Goal: Information Seeking & Learning: Learn about a topic

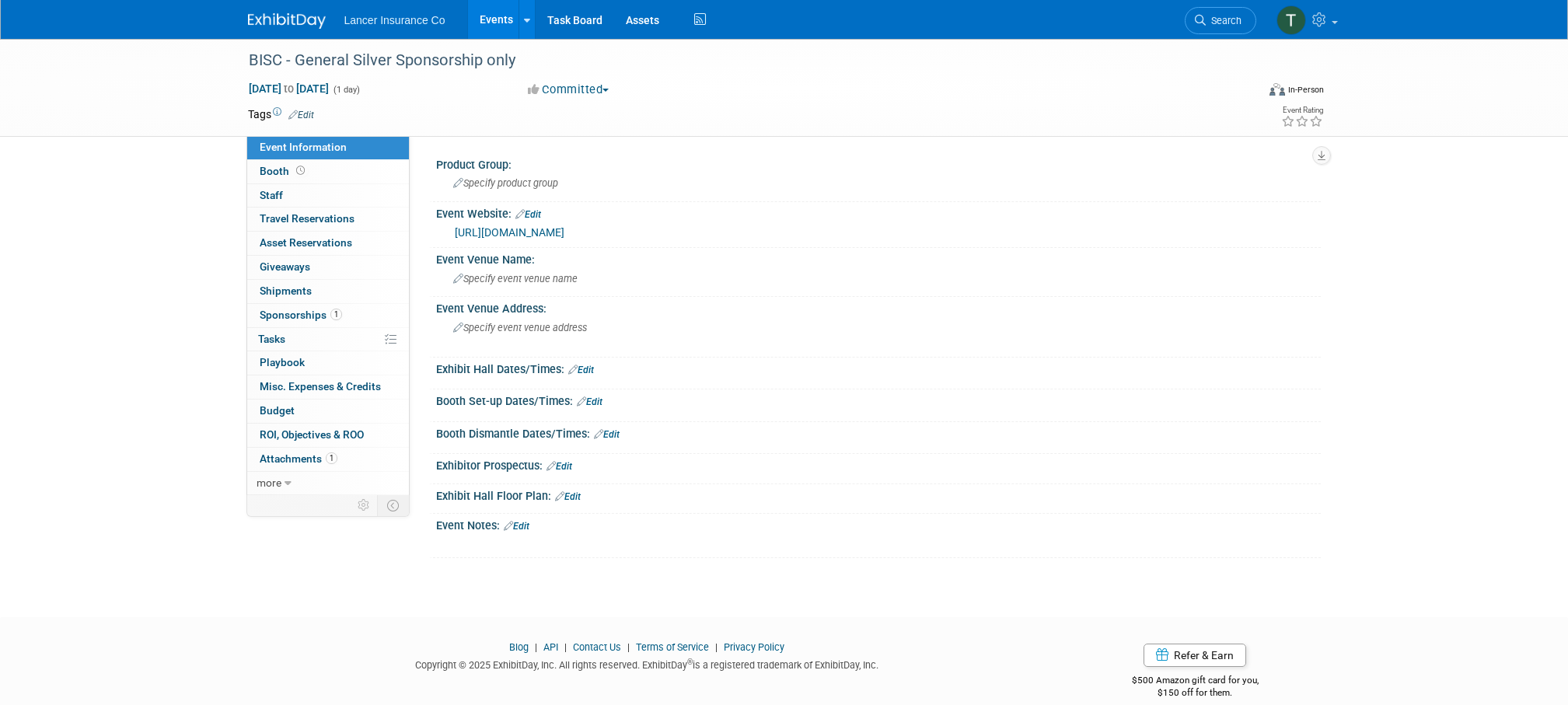
click at [483, 17] on link "Events" at bounding box center [496, 20] width 57 height 39
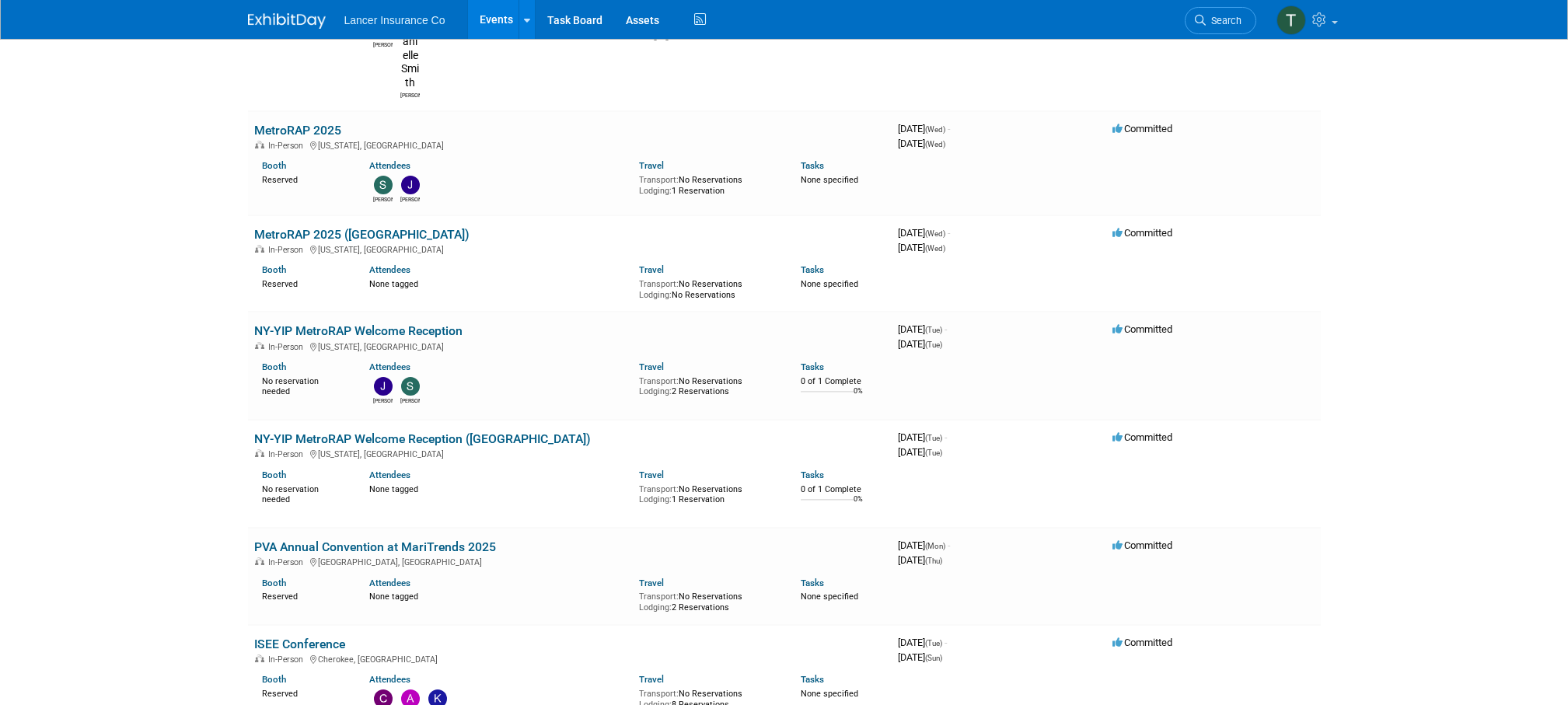
scroll to position [6727, 0]
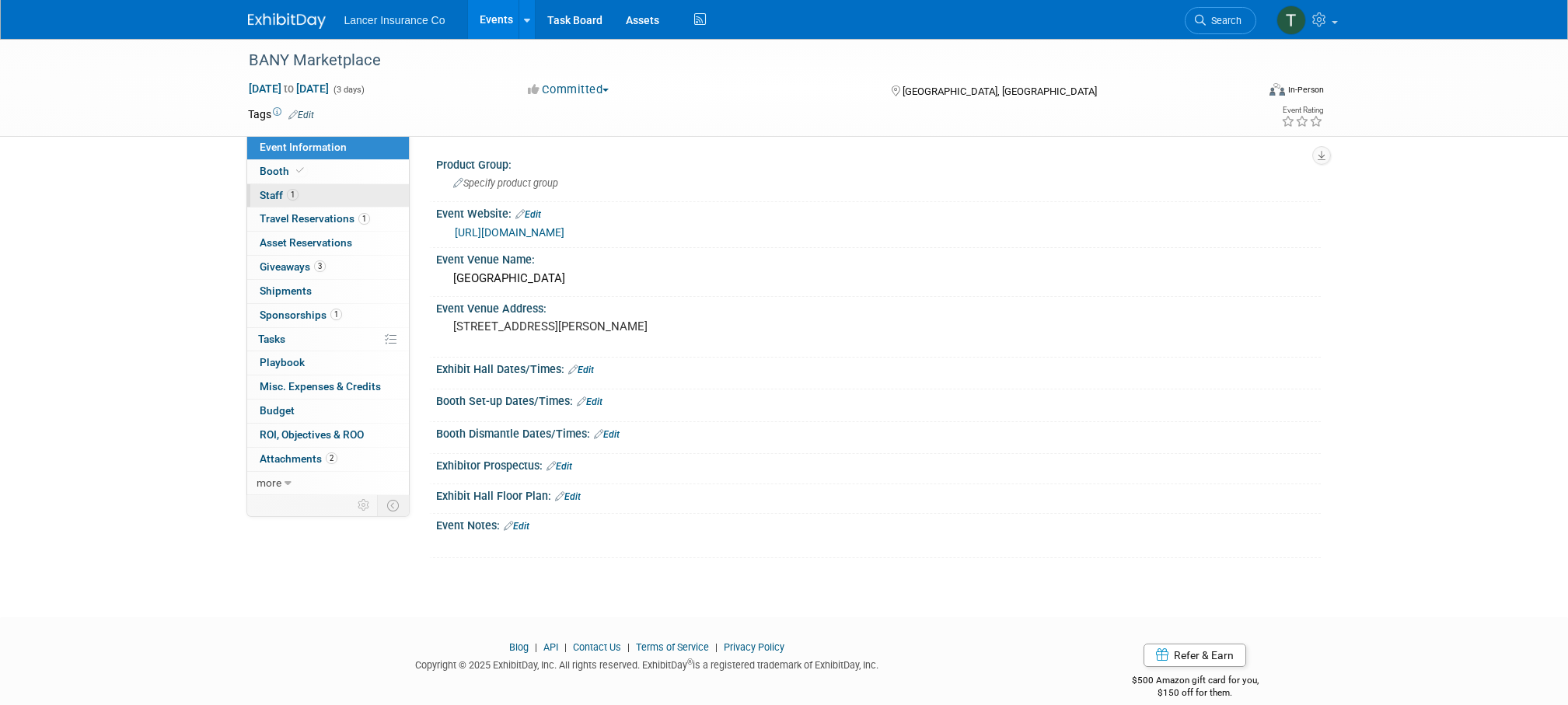
click at [275, 197] on span "Staff 1" at bounding box center [279, 195] width 39 height 12
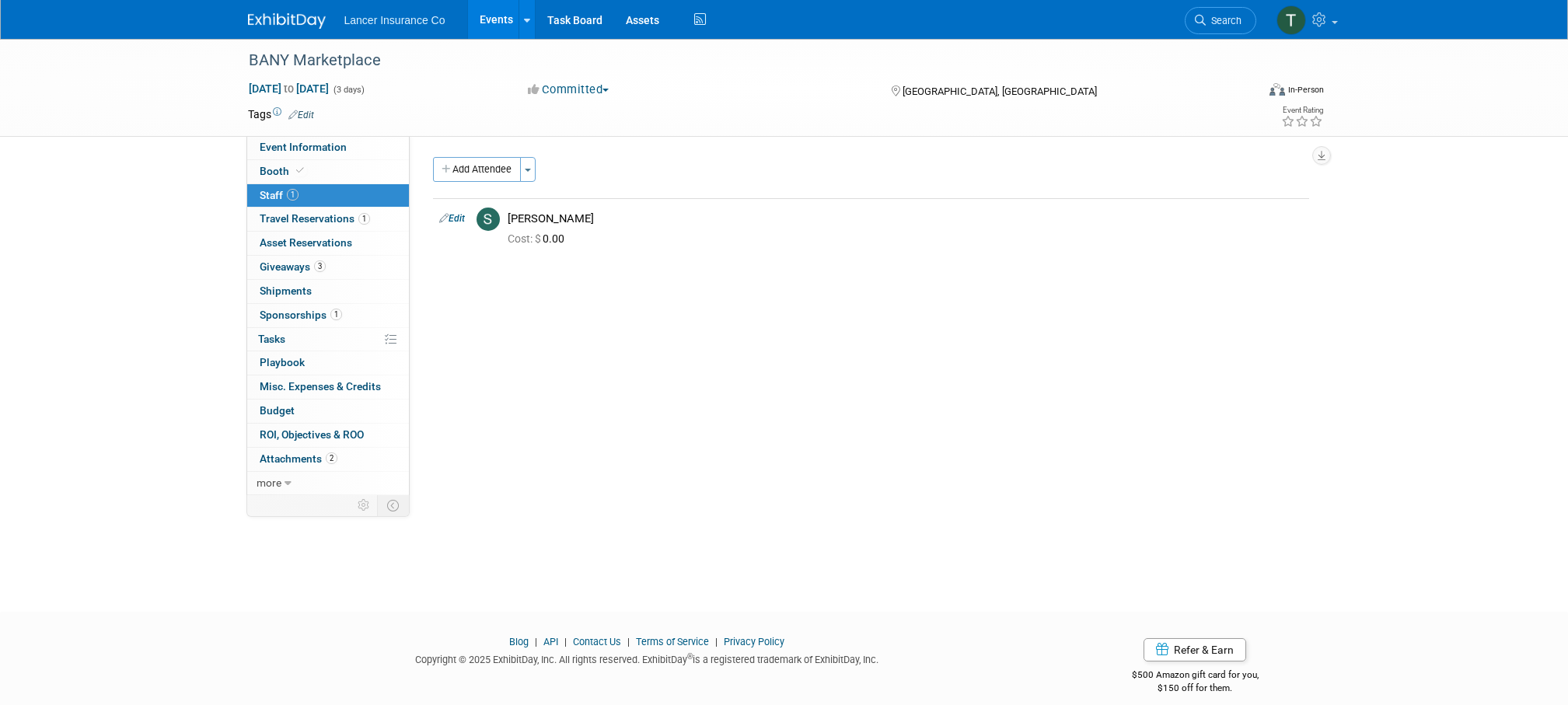
click at [496, 23] on link "Events" at bounding box center [496, 20] width 57 height 39
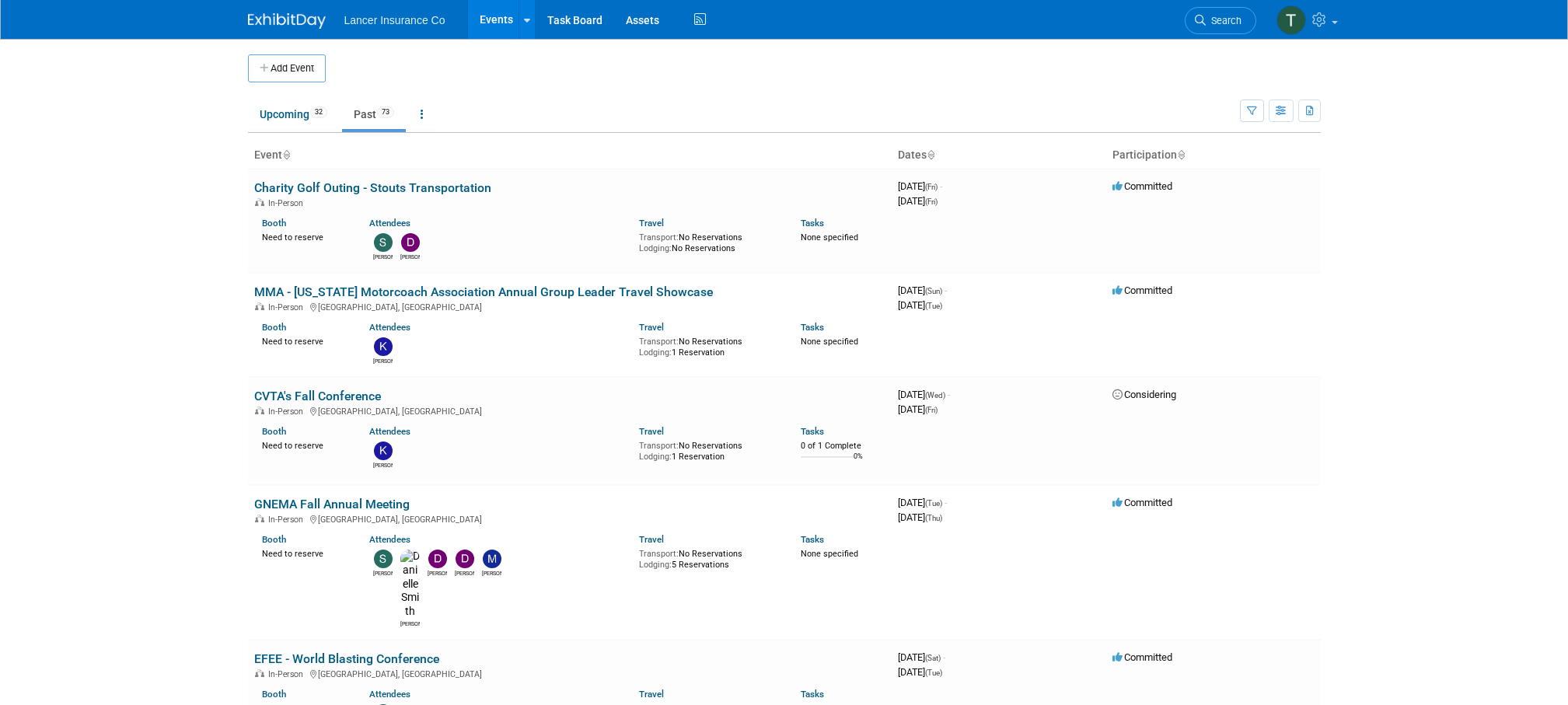
click at [374, 117] on link "Past 73" at bounding box center [373, 113] width 63 height 29
click at [368, 113] on link "Past 73" at bounding box center [373, 113] width 63 height 29
click at [286, 124] on link "Upcoming 32" at bounding box center [294, 113] width 91 height 29
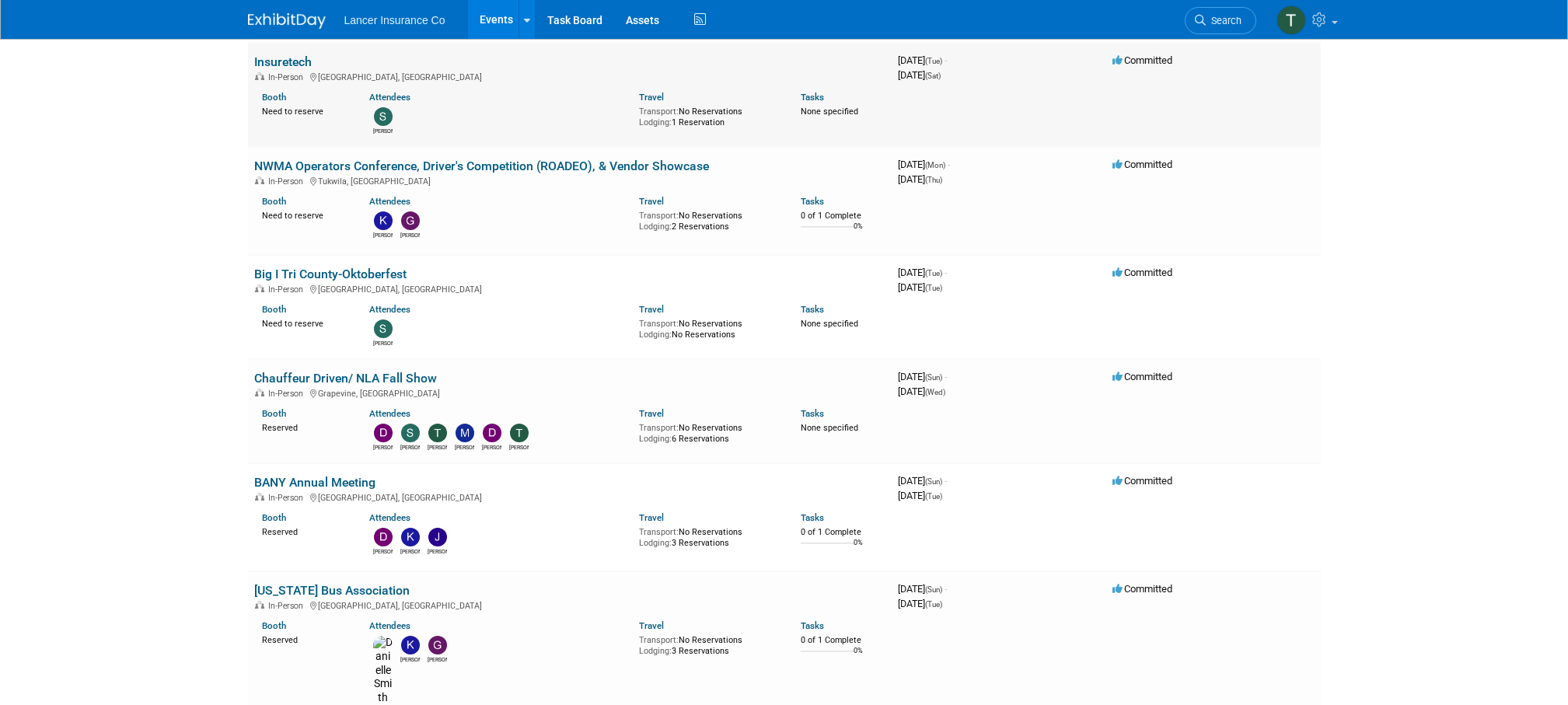
scroll to position [452, 0]
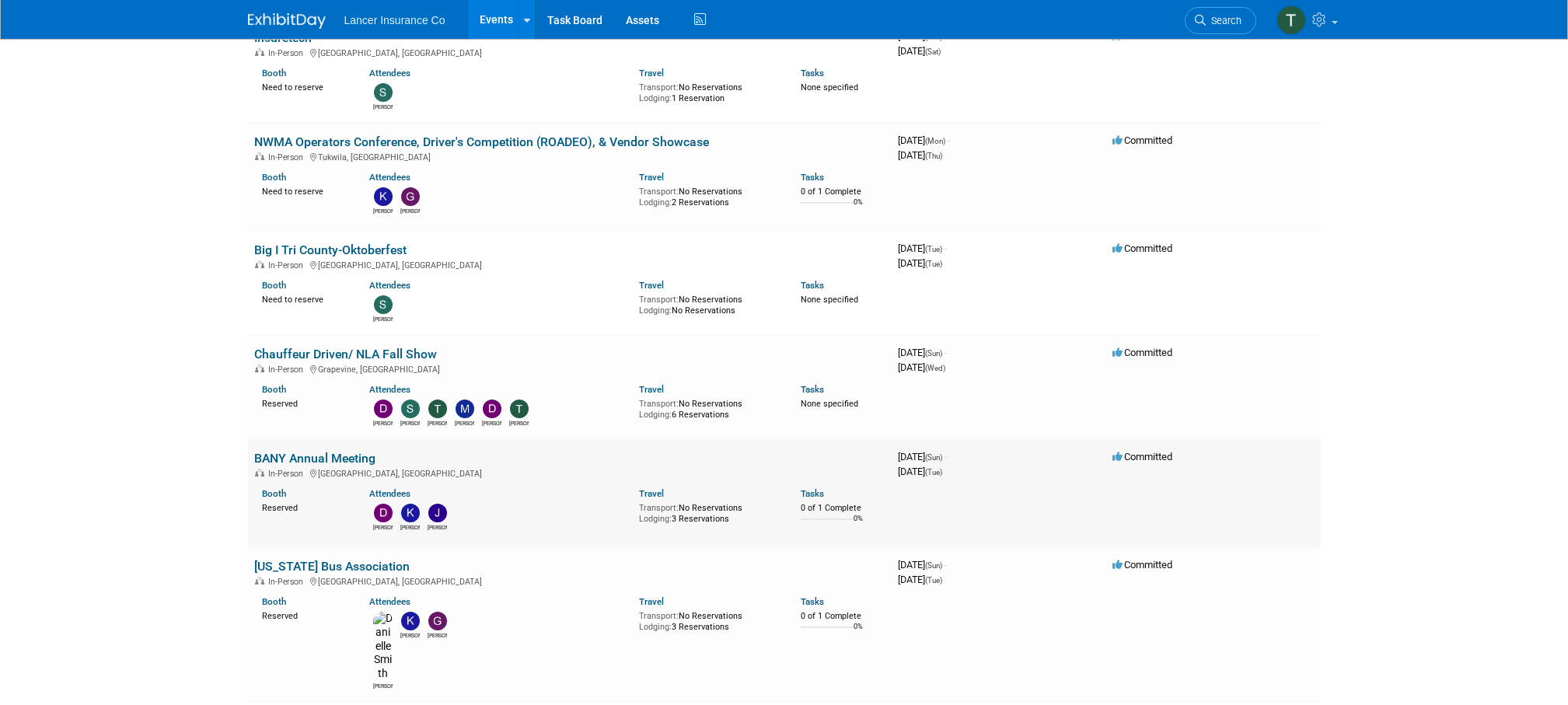
click at [280, 453] on link "BANY Annual Meeting" at bounding box center [315, 458] width 121 height 15
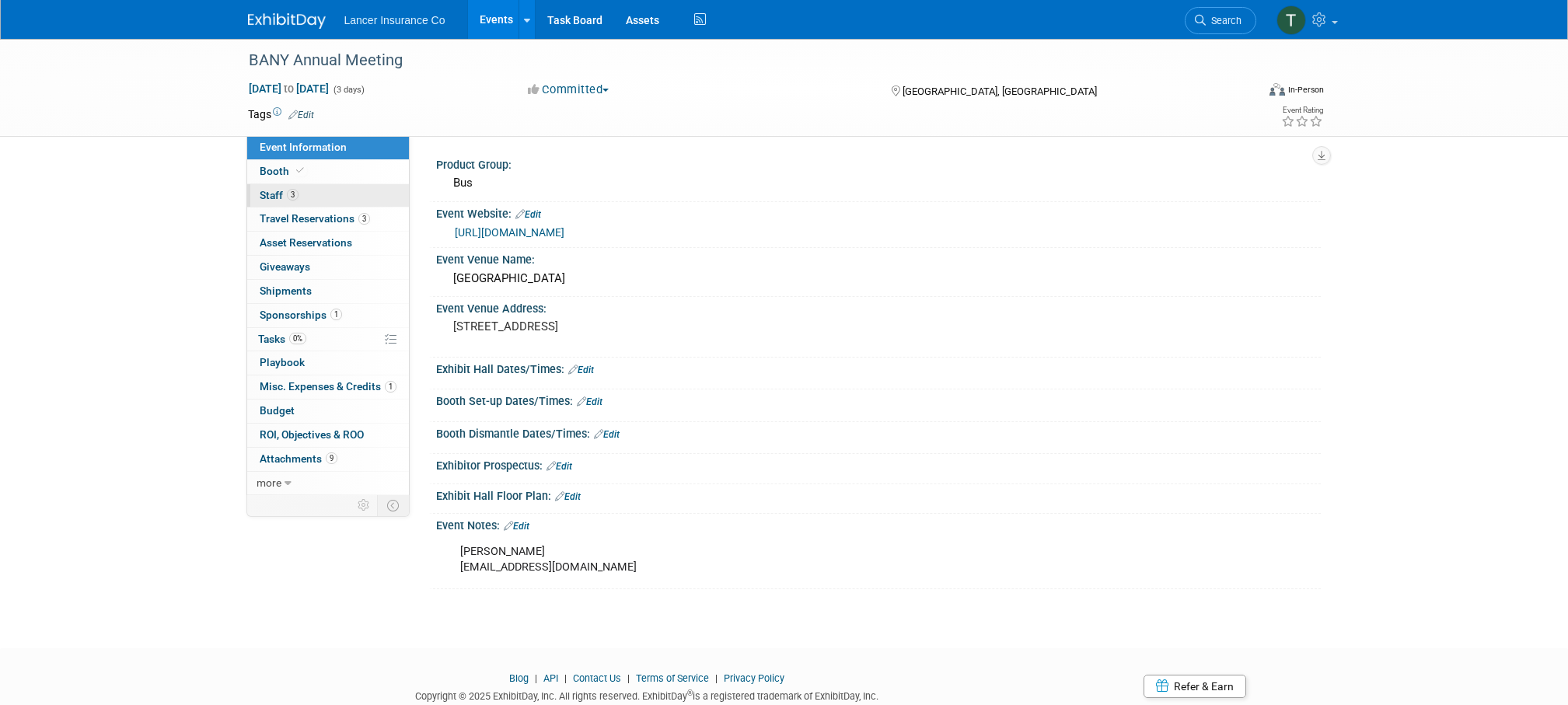
click at [279, 199] on span "Staff 3" at bounding box center [279, 195] width 39 height 12
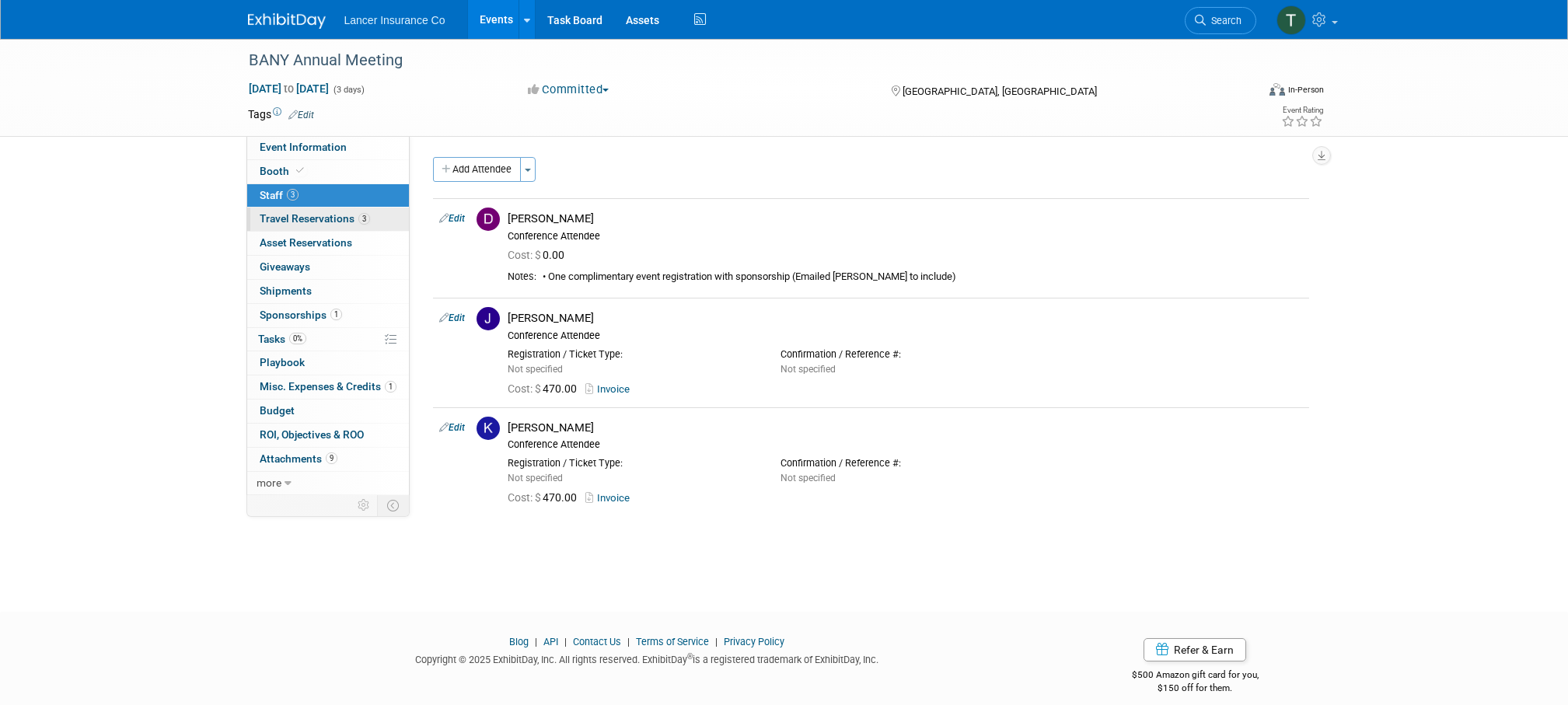
click at [280, 216] on span "Travel Reservations 3" at bounding box center [315, 219] width 111 height 12
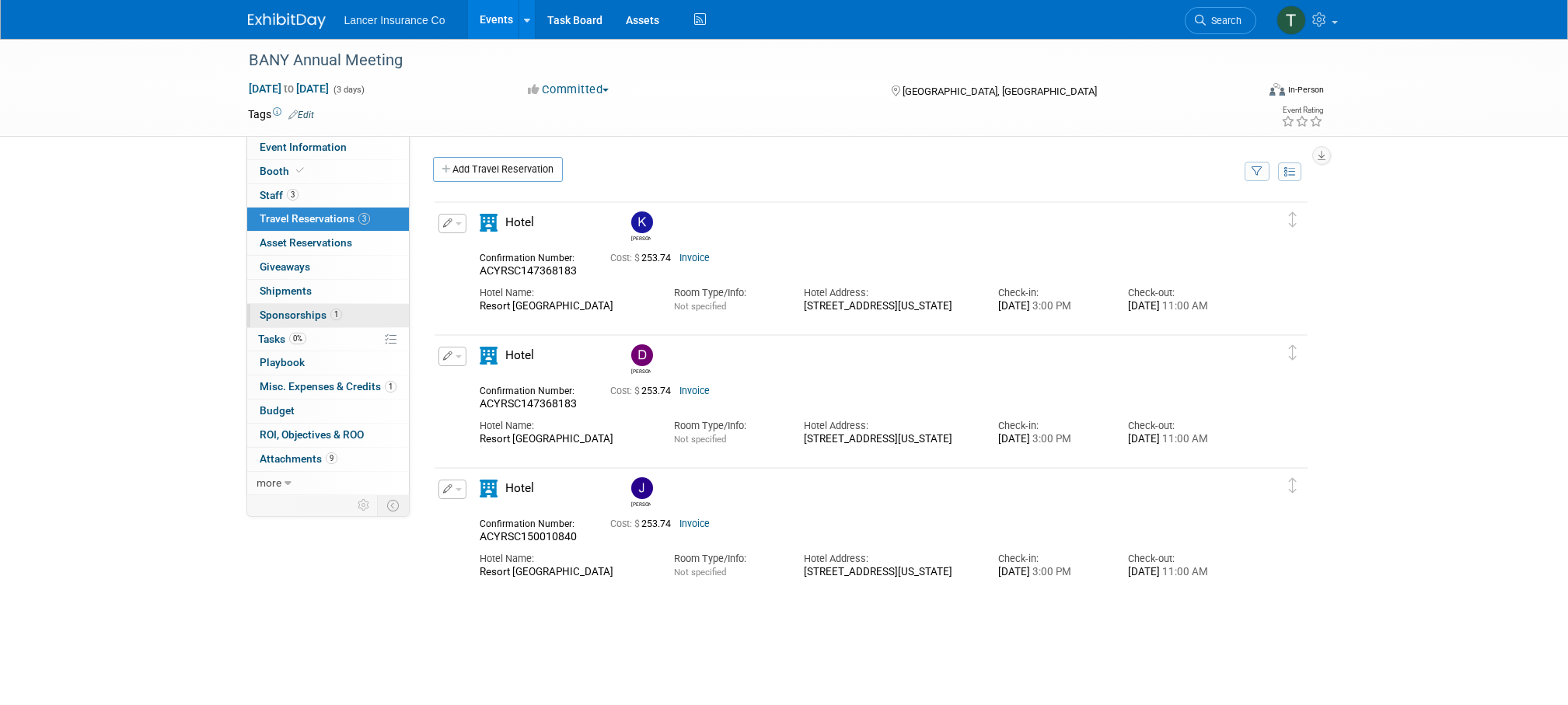
click at [292, 316] on span "Sponsorships 1" at bounding box center [301, 315] width 82 height 12
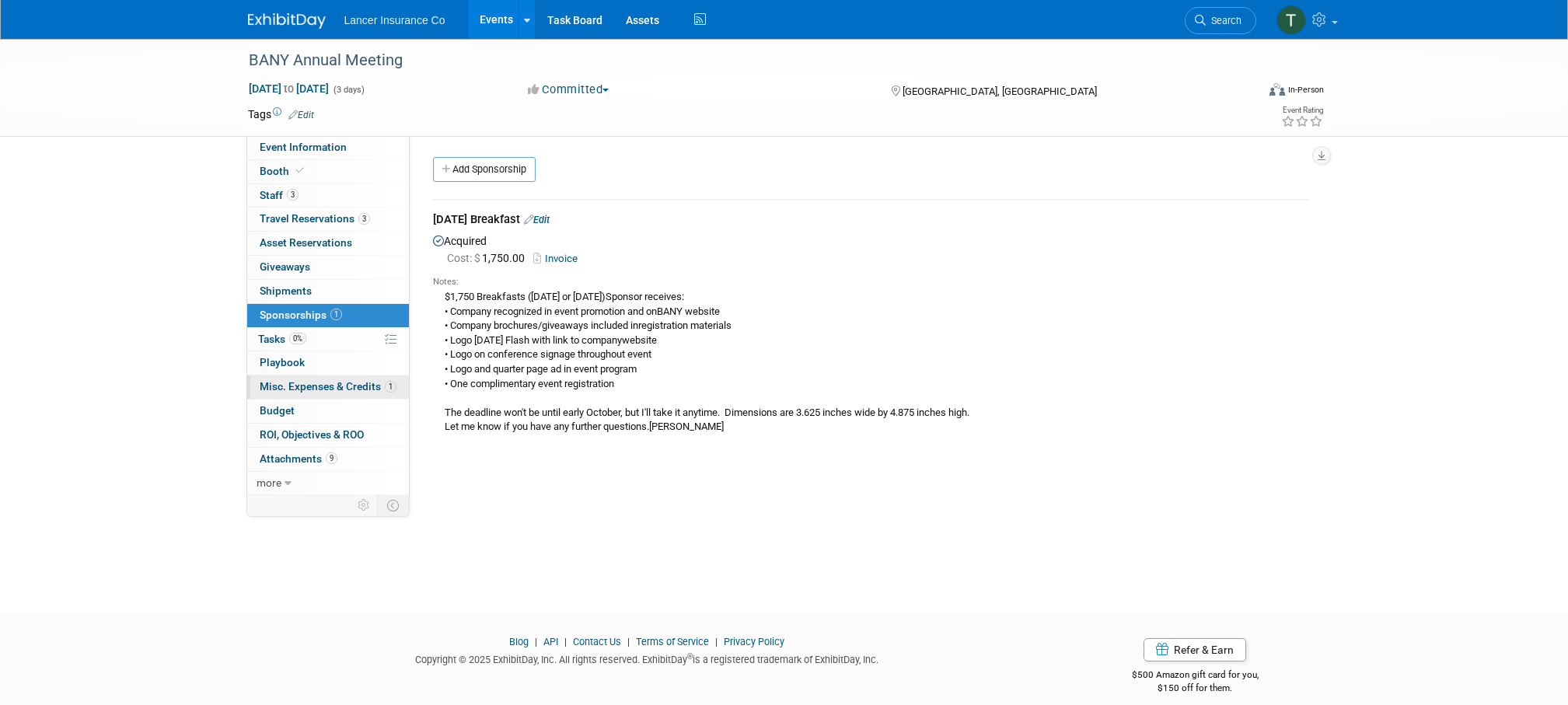
click at [285, 382] on span "Misc. Expenses & Credits 1" at bounding box center [328, 386] width 137 height 12
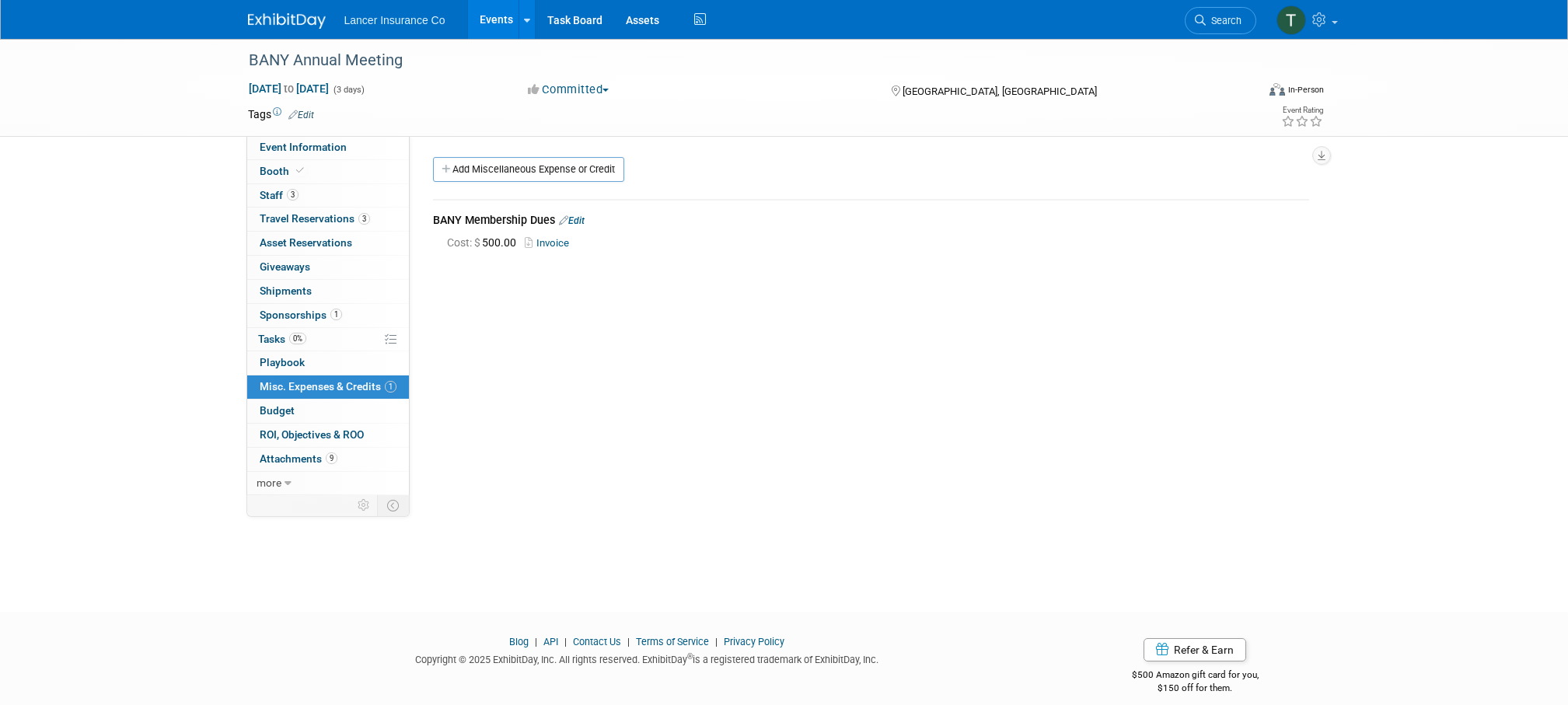
click at [551, 245] on link "Invoice" at bounding box center [550, 243] width 51 height 12
click at [284, 219] on span "Travel Reservations 3" at bounding box center [315, 219] width 111 height 12
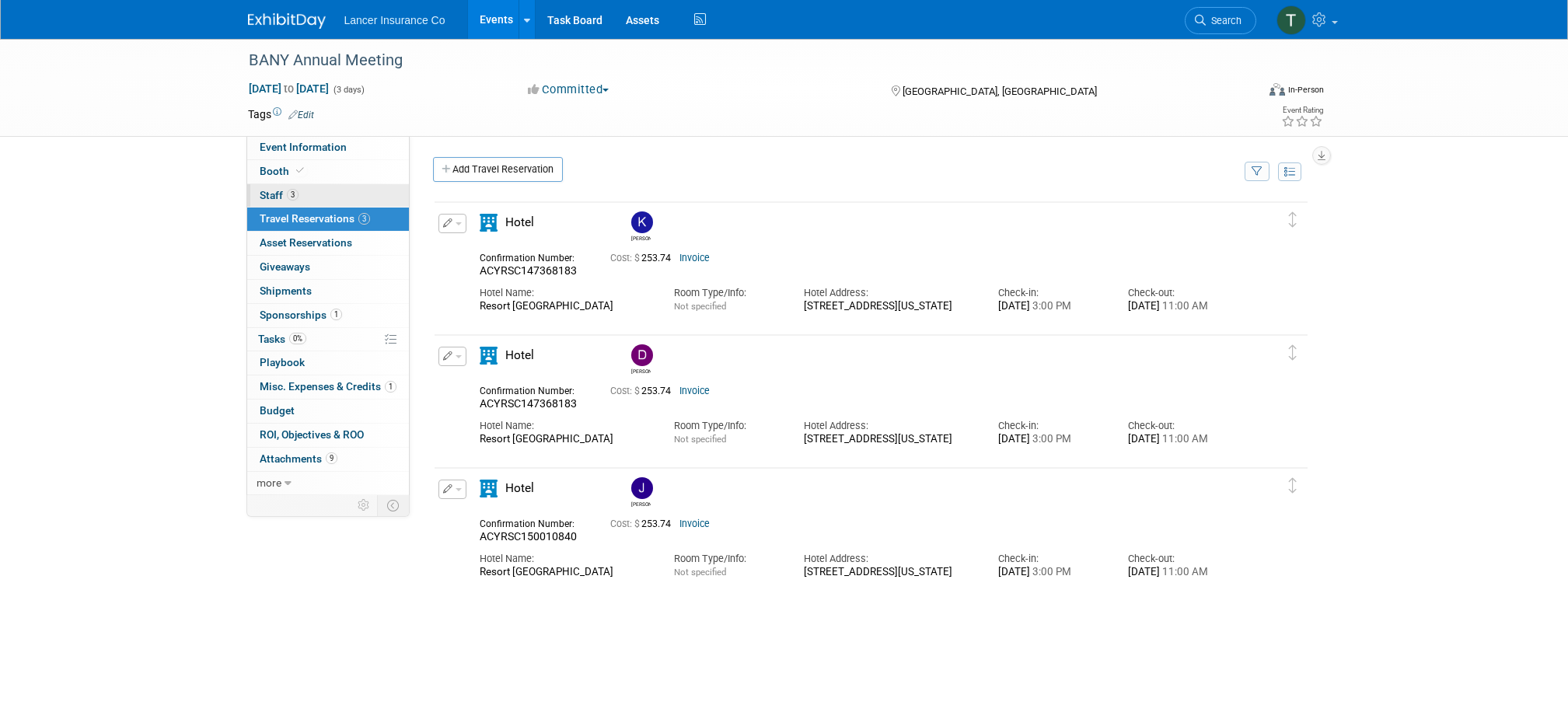
click at [270, 200] on span "Staff 3" at bounding box center [279, 195] width 39 height 12
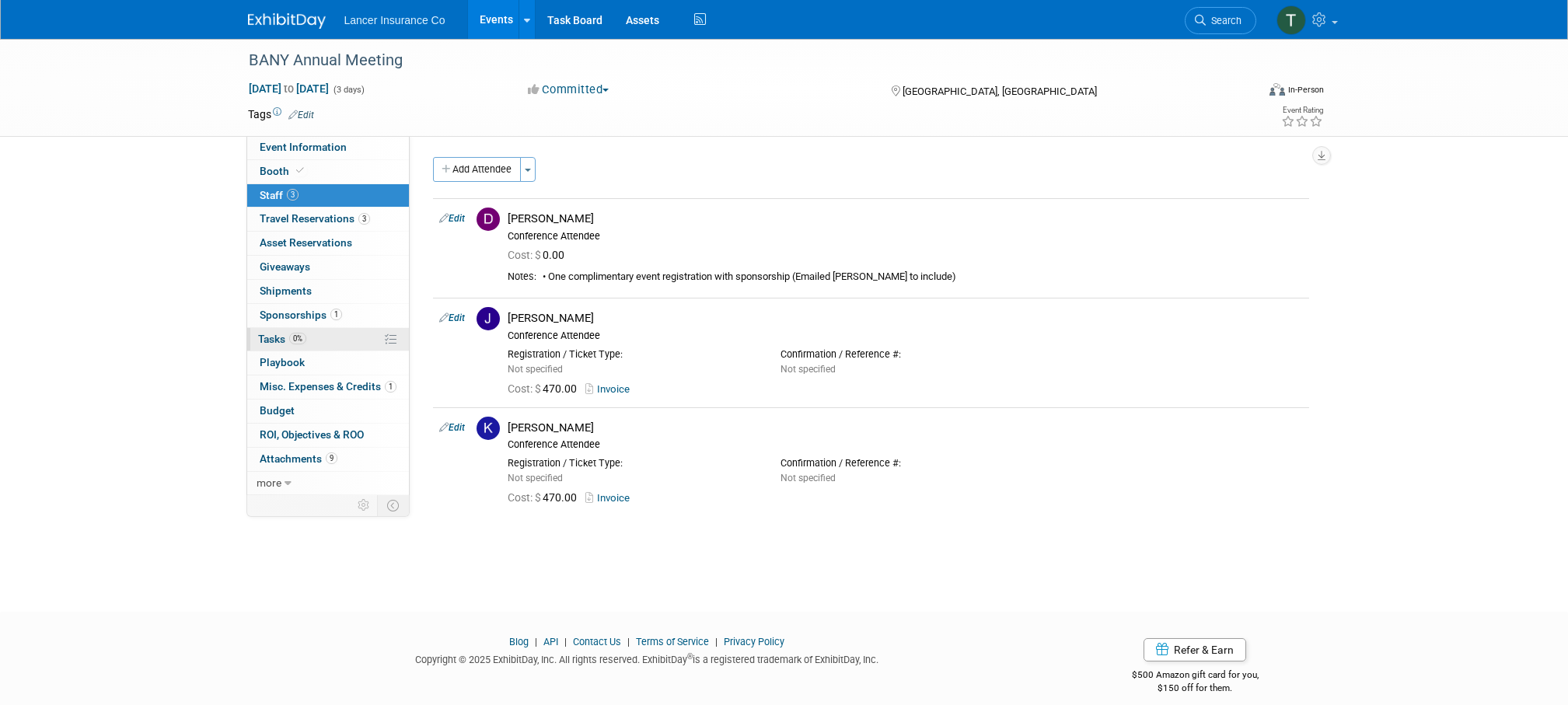
click at [272, 350] on link "0% Tasks 0%" at bounding box center [328, 339] width 162 height 23
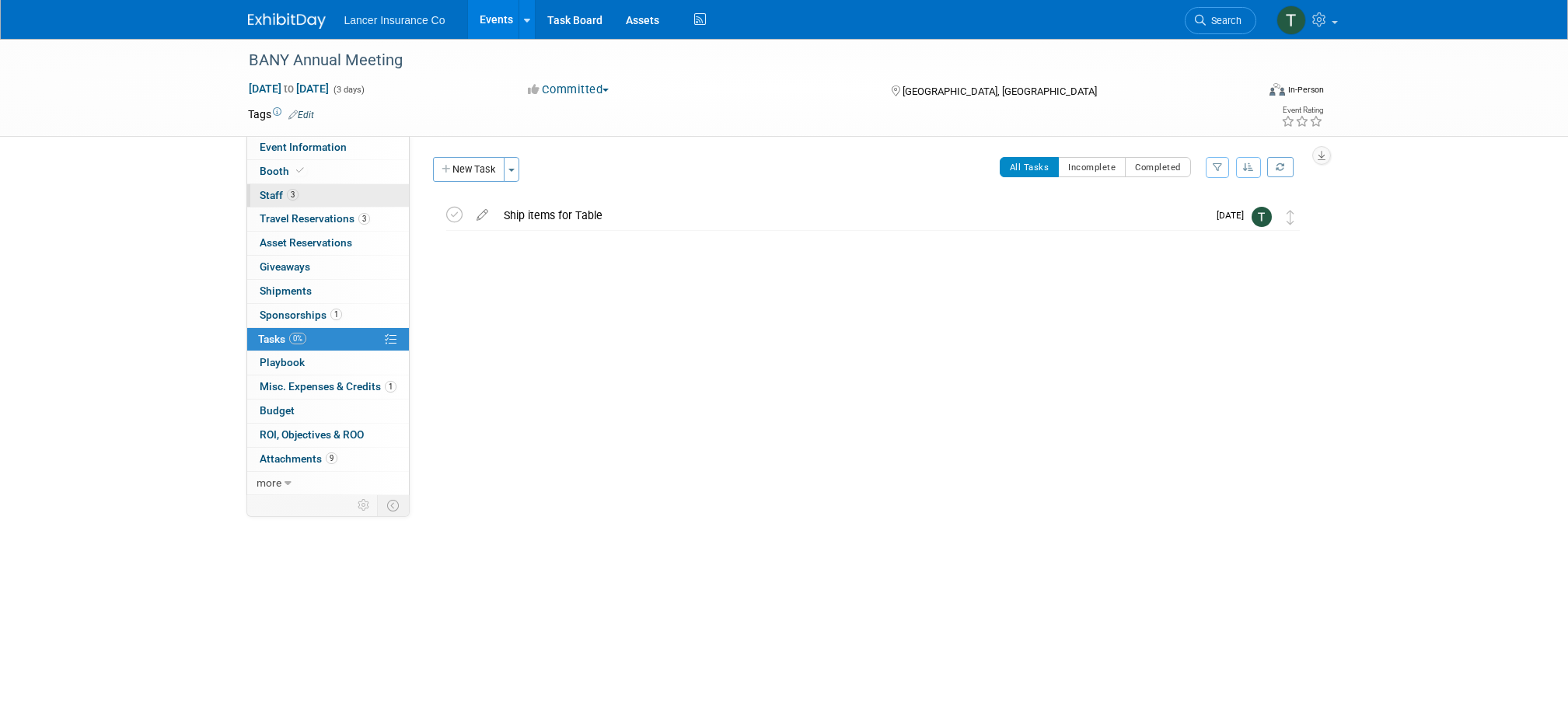
click at [268, 201] on span "Staff 3" at bounding box center [279, 195] width 39 height 12
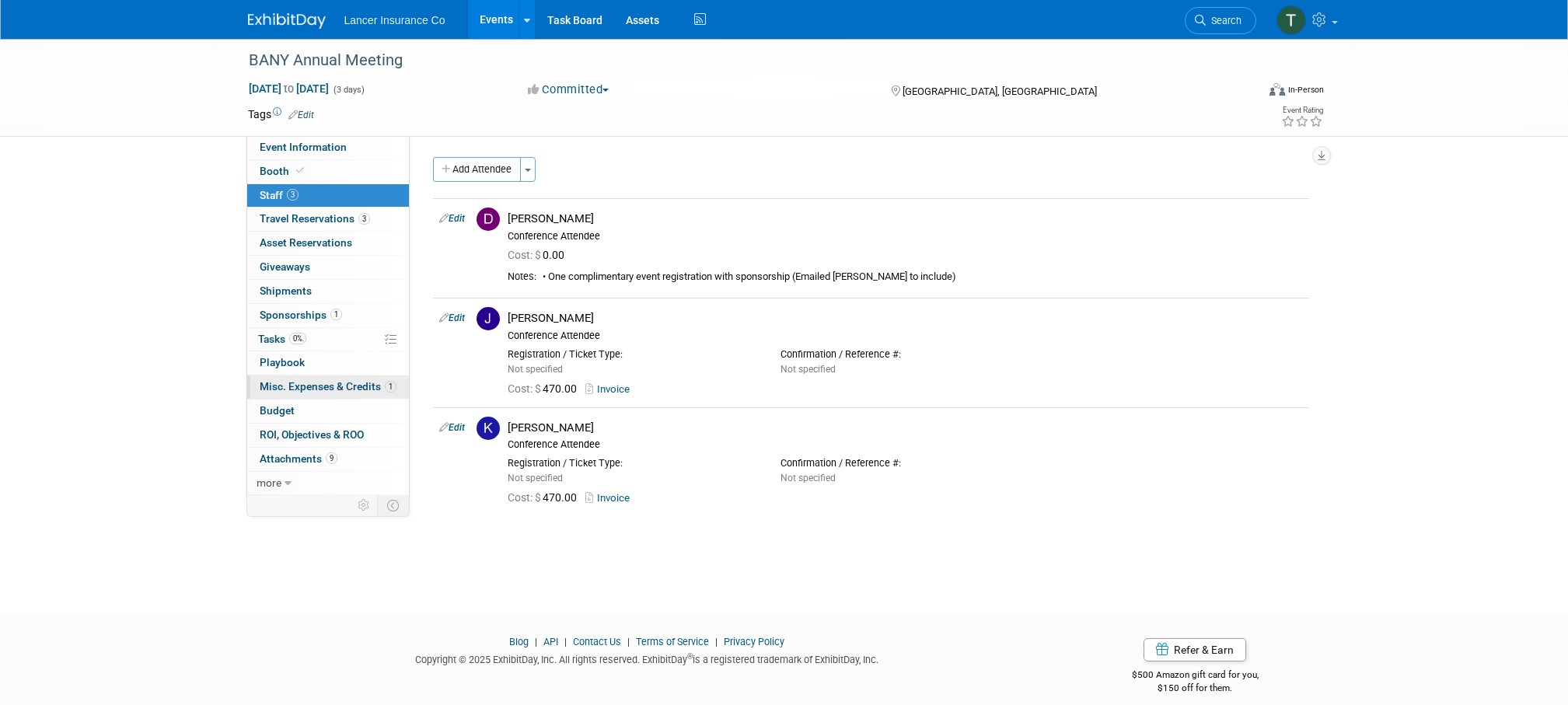
click at [304, 381] on span "Misc. Expenses & Credits 1" at bounding box center [328, 386] width 137 height 12
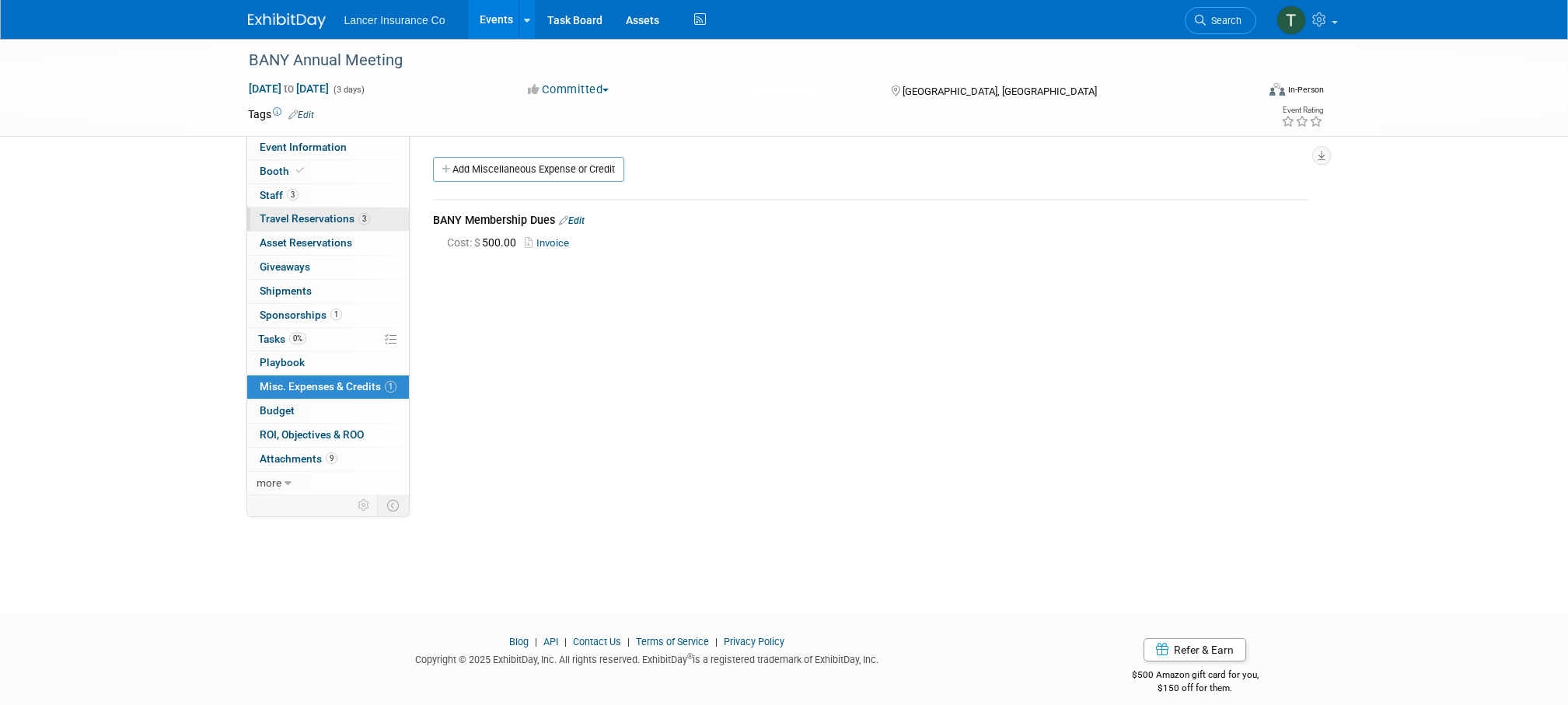
click at [292, 213] on span "Travel Reservations 3" at bounding box center [315, 219] width 111 height 12
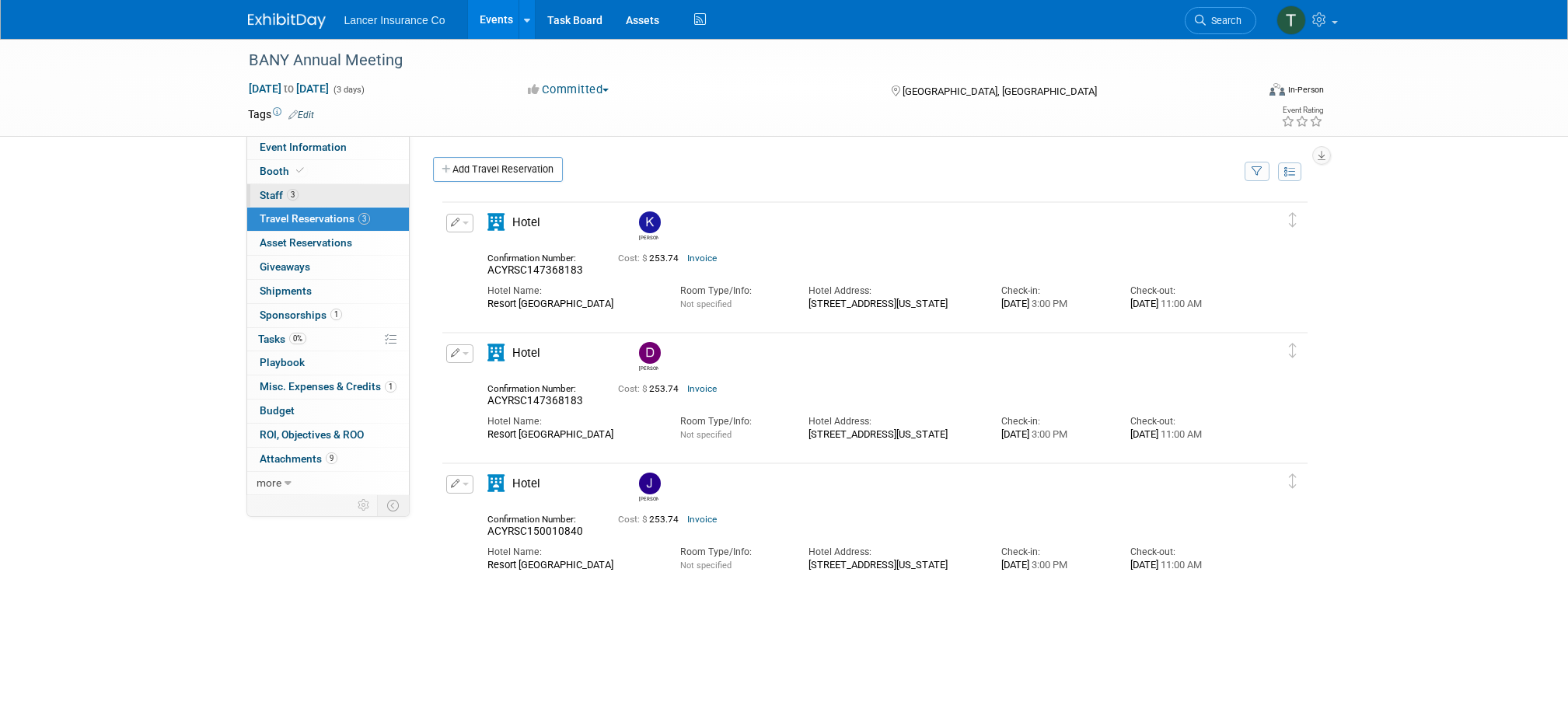
click at [277, 191] on span "Staff 3" at bounding box center [279, 195] width 39 height 12
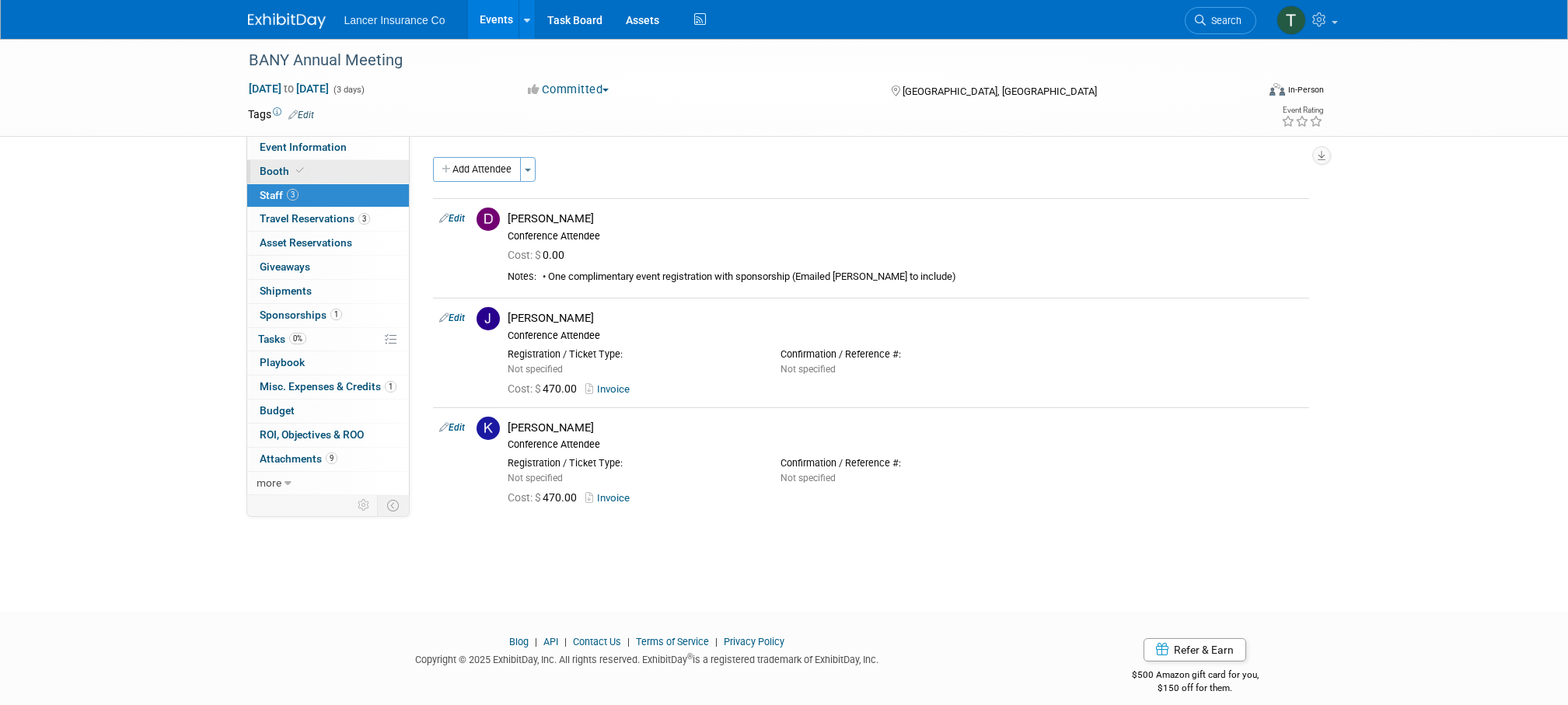
click at [264, 169] on span "Booth" at bounding box center [283, 171] width 47 height 12
